Goal: Navigation & Orientation: Find specific page/section

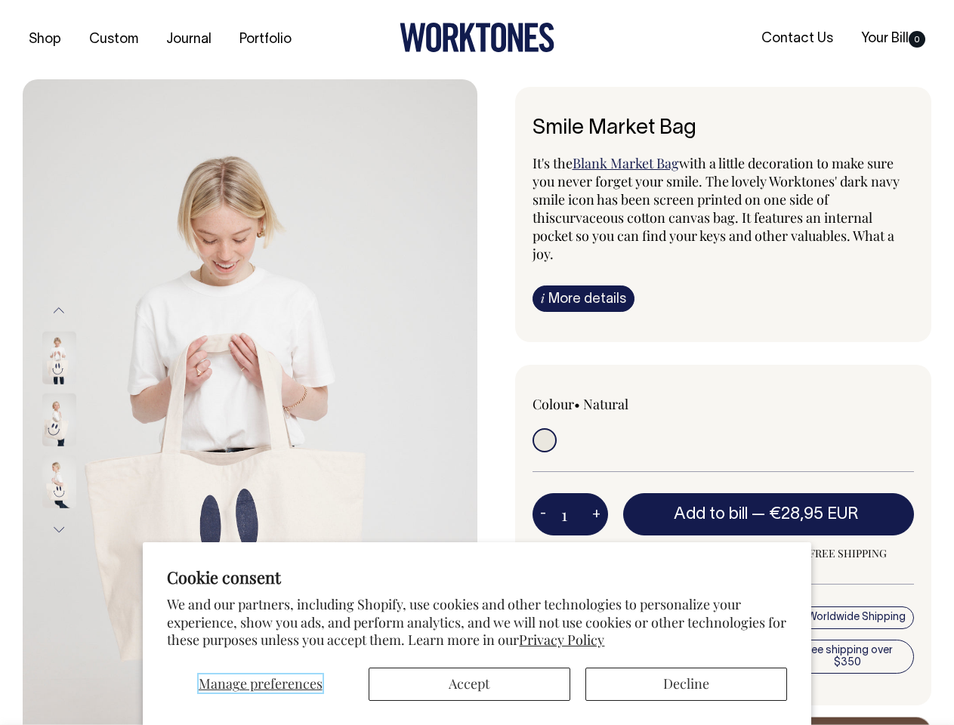
click at [260, 684] on span "Manage preferences" at bounding box center [261, 684] width 124 height 18
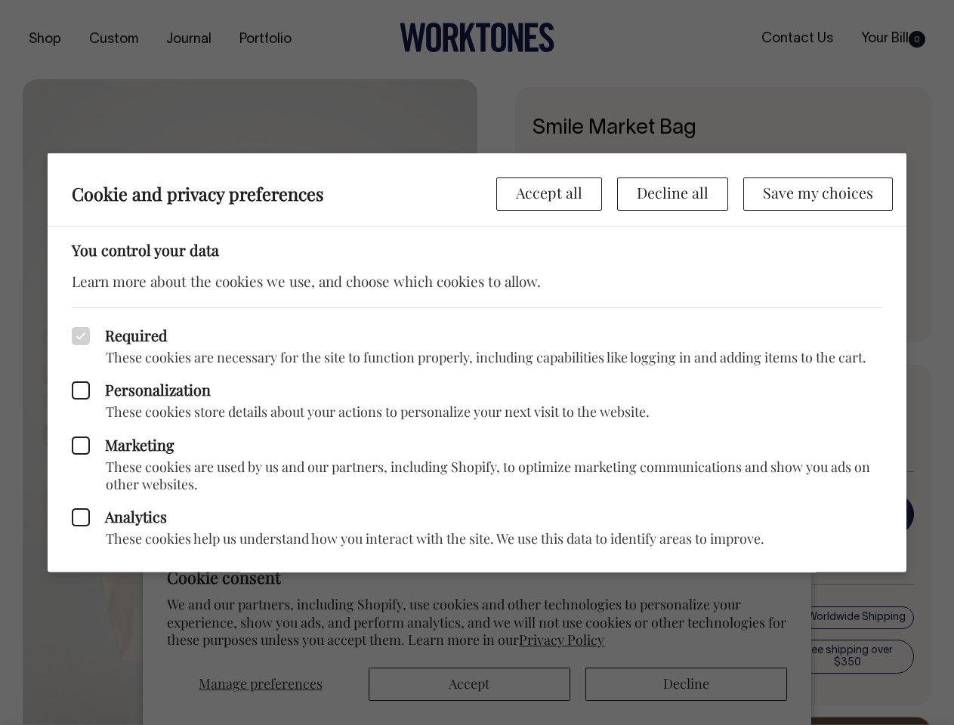
click at [469, 684] on div at bounding box center [477, 362] width 954 height 725
click at [686, 684] on div at bounding box center [477, 362] width 954 height 725
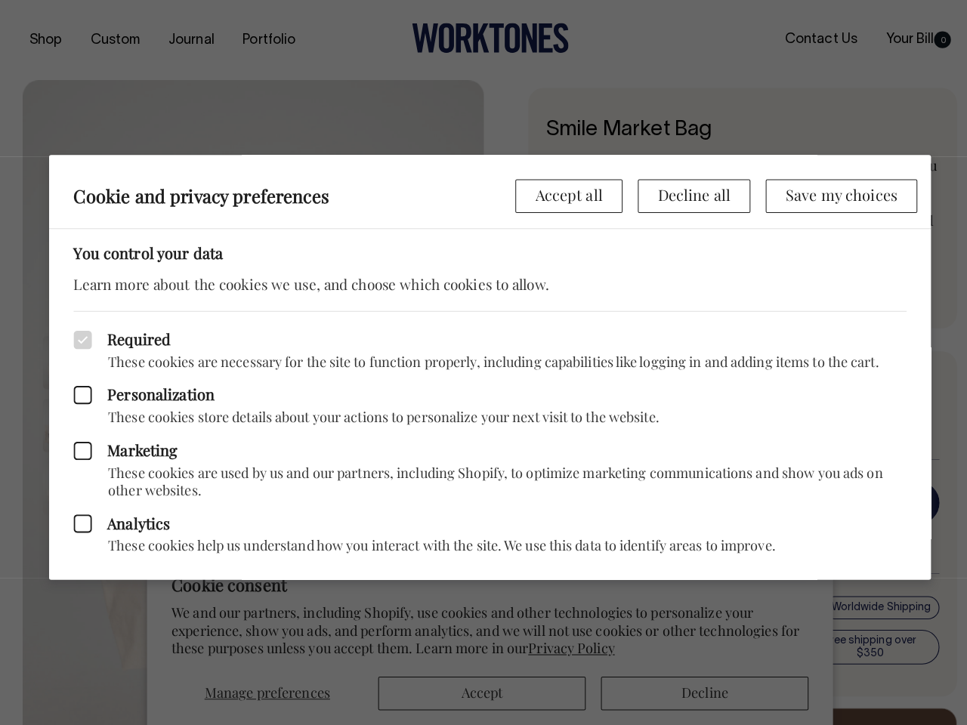
scroll to position [0, 48]
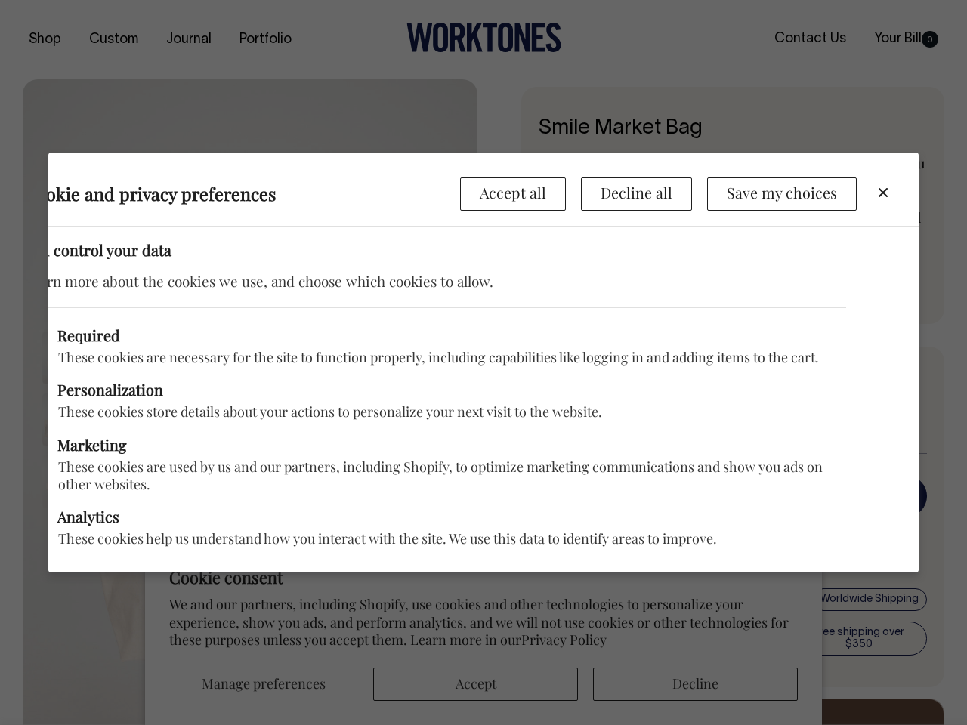
click at [250, 403] on p "These cookies store details about your actions to personalize your next visit t…" at bounding box center [435, 411] width 822 height 17
click at [79, 421] on div "Marketing These cookies are used by us and our partners, including Shopify, to …" at bounding box center [435, 457] width 822 height 73
click at [59, 310] on div "Required These cookies are necessary for the site to function properly, includi…" at bounding box center [435, 336] width 822 height 59
click at [79, 421] on div "Marketing These cookies are used by us and our partners, including Shopify, to …" at bounding box center [435, 457] width 822 height 73
click at [59, 530] on p "These cookies help us understand how you interact with the site. We use this da…" at bounding box center [435, 538] width 822 height 17
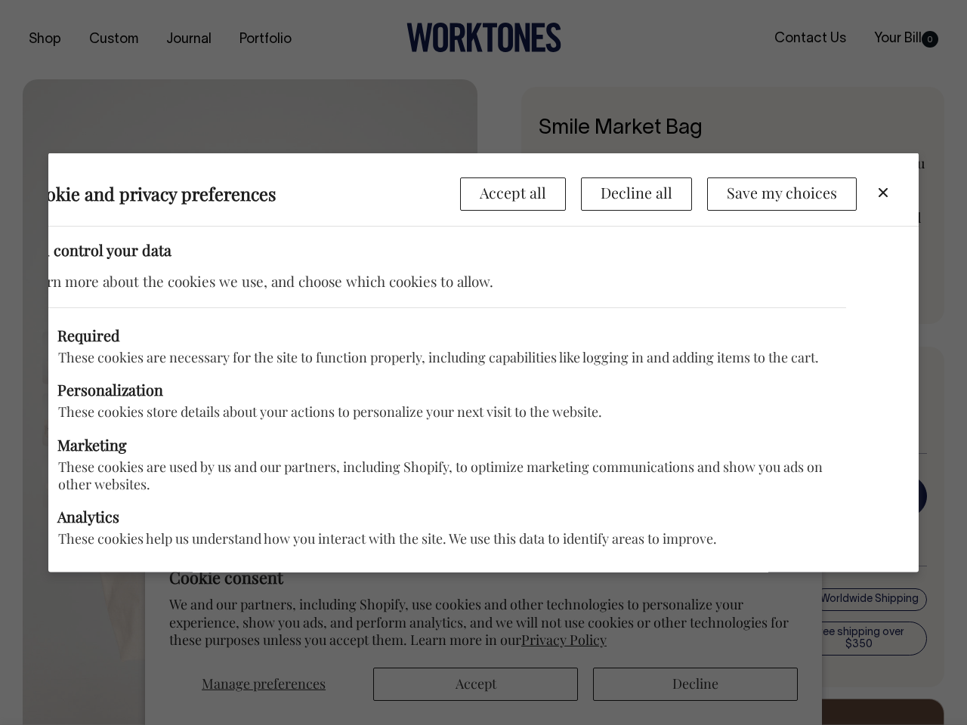
click at [543, 496] on div "Analytics These cookies help us understand how you interact with the site. We u…" at bounding box center [435, 520] width 822 height 54
click at [596, 496] on div "Analytics These cookies help us understand how you interact with the site. We u…" at bounding box center [435, 520] width 822 height 54
